Goal: Information Seeking & Learning: Learn about a topic

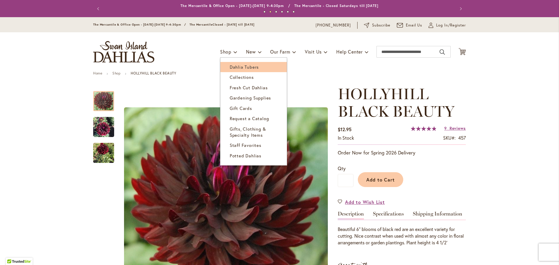
click at [224, 67] on link "Dahlia Tubers" at bounding box center [254, 67] width 66 height 10
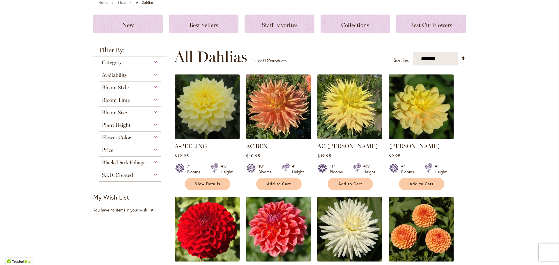
scroll to position [87, 0]
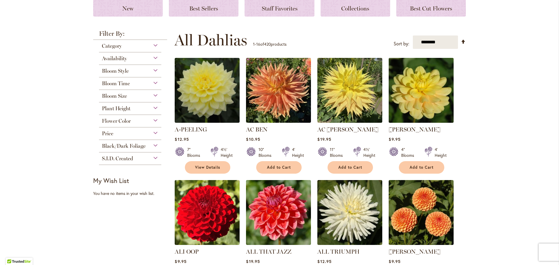
click at [410, 96] on img at bounding box center [421, 91] width 68 height 68
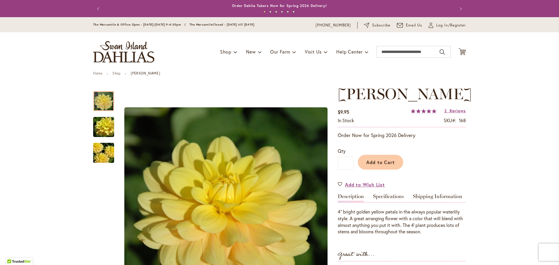
click at [388, 195] on link "Specifications" at bounding box center [388, 198] width 31 height 8
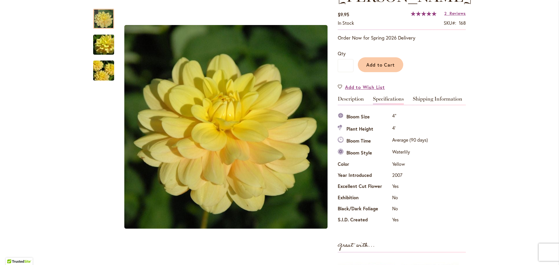
scroll to position [19, 0]
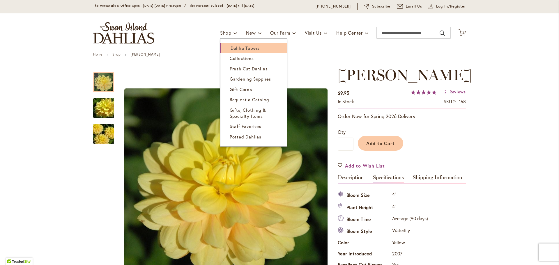
click at [231, 47] on span "Dahlia Tubers" at bounding box center [245, 48] width 29 height 6
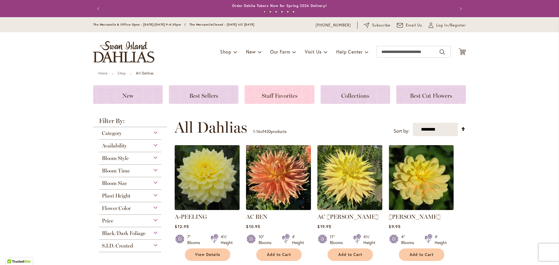
click at [285, 94] on span "Staff Favorites" at bounding box center [280, 95] width 36 height 7
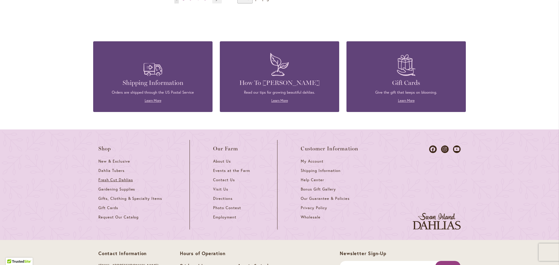
scroll to position [641, 0]
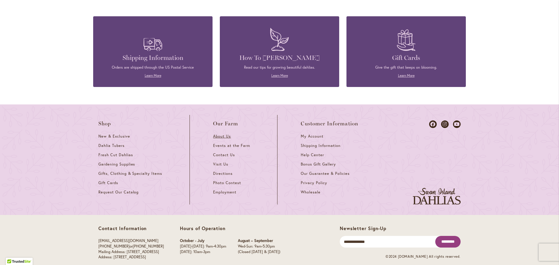
click at [220, 136] on span "About Us" at bounding box center [222, 136] width 18 height 5
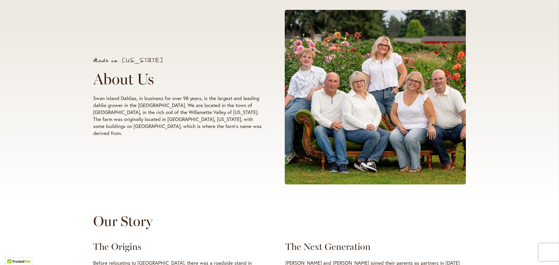
scroll to position [233, 0]
